Goal: Task Accomplishment & Management: Manage account settings

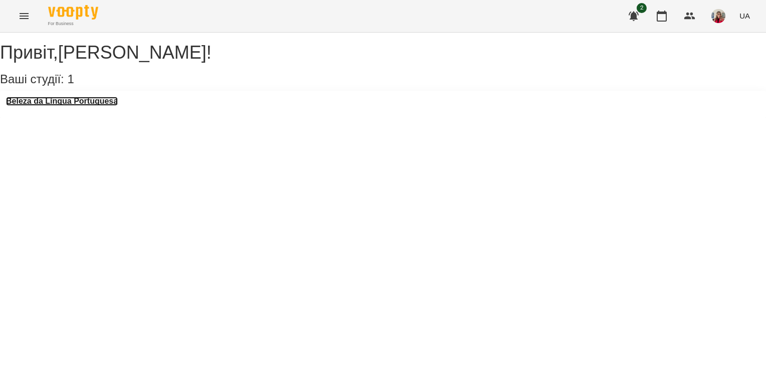
click at [115, 106] on h3 "Beleza da Língua Portuguesa" at bounding box center [62, 101] width 112 height 9
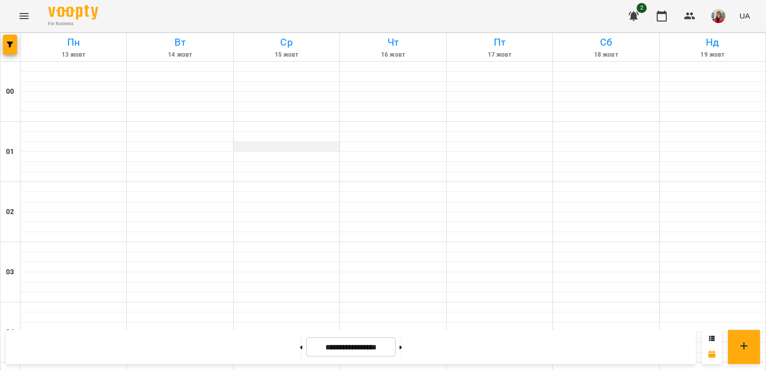
scroll to position [1180, 0]
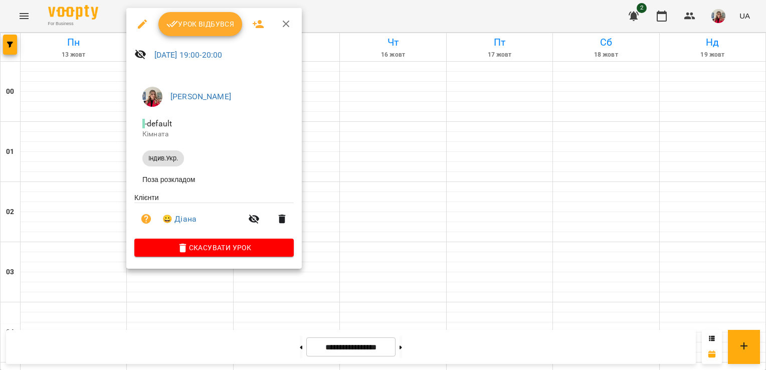
click at [224, 23] on span "Урок відбувся" at bounding box center [200, 24] width 68 height 12
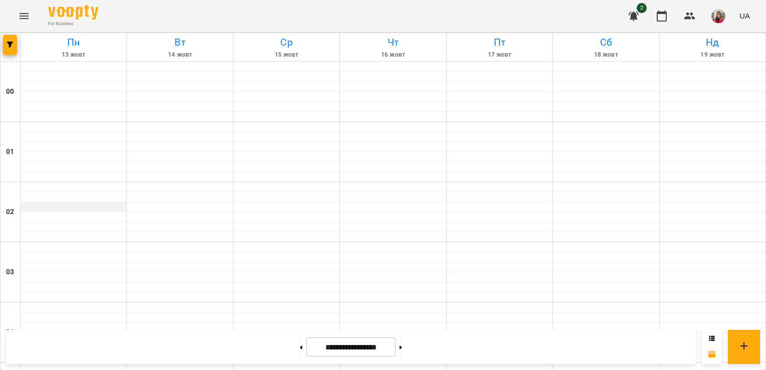
scroll to position [323, 0]
click at [300, 342] on button at bounding box center [301, 347] width 3 height 22
click at [300, 346] on icon at bounding box center [301, 347] width 3 height 4
type input "**********"
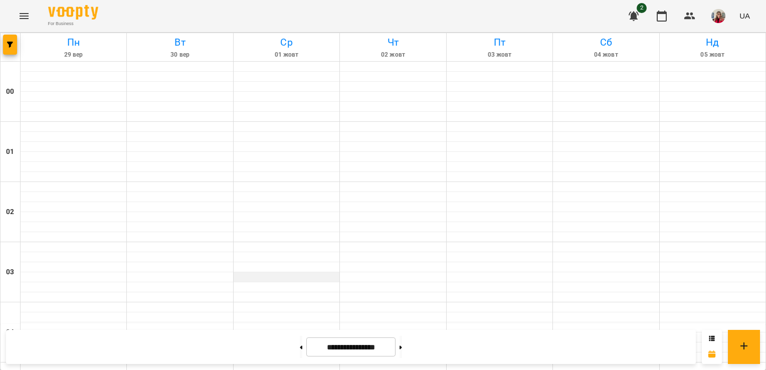
scroll to position [1108, 0]
